Goal: Find specific page/section: Find specific page/section

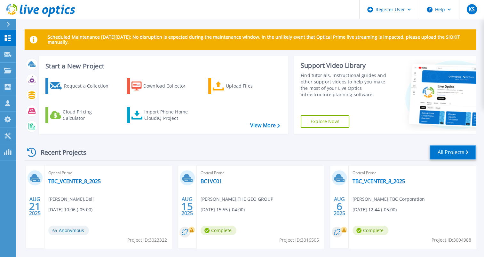
click at [437, 151] on link "All Projects" at bounding box center [453, 152] width 46 height 14
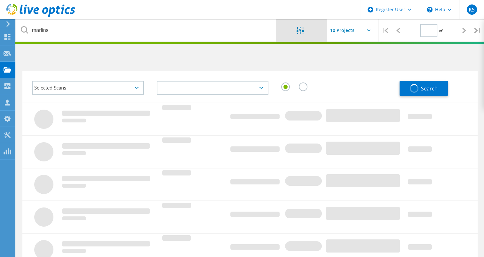
type input "1"
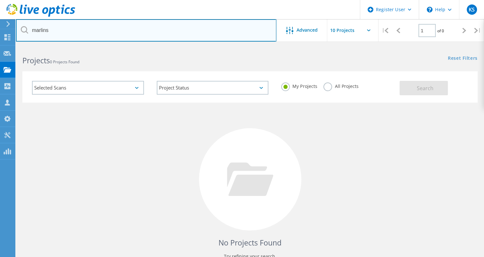
click at [146, 29] on input "marlins" at bounding box center [146, 30] width 261 height 22
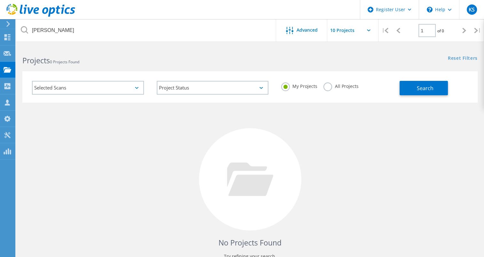
click at [326, 86] on label "All Projects" at bounding box center [341, 86] width 35 height 6
click at [0, 0] on input "All Projects" at bounding box center [0, 0] width 0 height 0
click at [412, 92] on button "Search" at bounding box center [424, 88] width 48 height 14
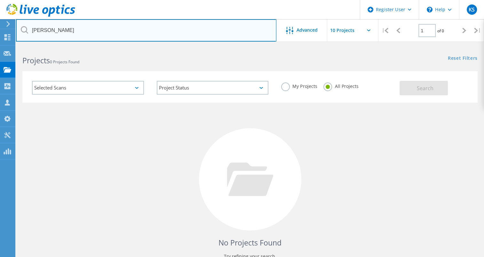
click at [44, 31] on input "sean harrison" at bounding box center [146, 30] width 261 height 22
type input "sean.harrison"
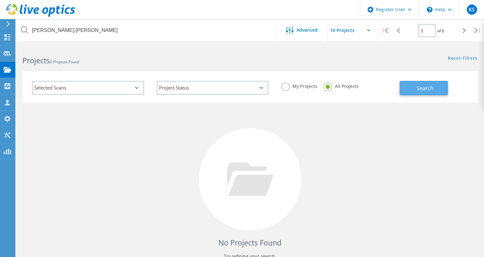
click at [421, 89] on span "Search" at bounding box center [425, 88] width 17 height 7
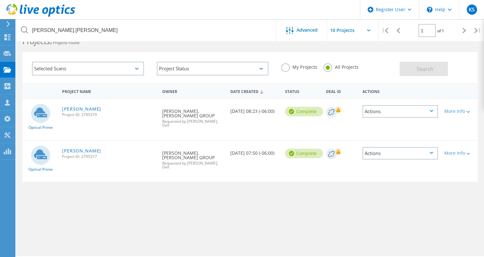
scroll to position [19, 0]
